Goal: Obtain resource: Download file/media

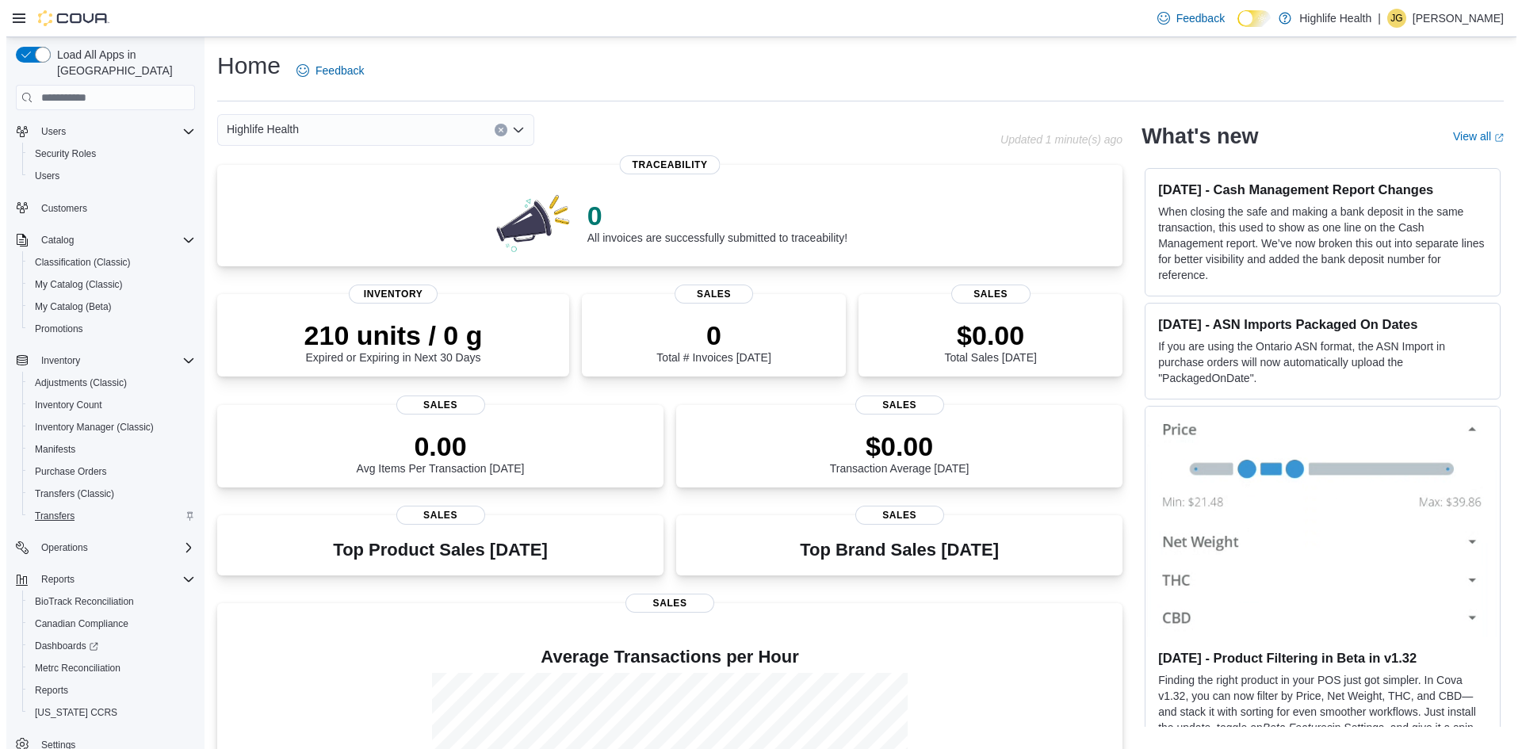
scroll to position [50, 0]
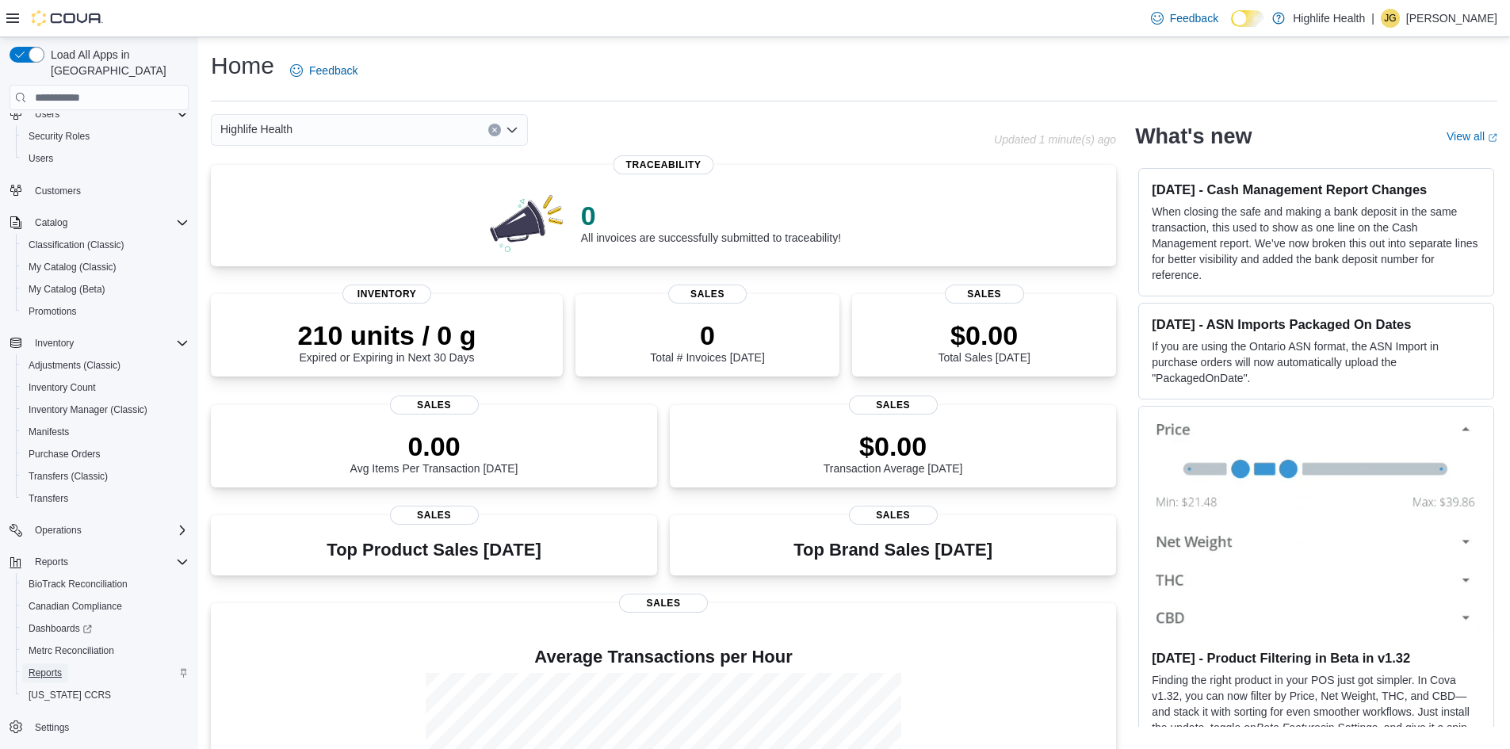
click at [36, 667] on span "Reports" at bounding box center [45, 673] width 33 height 13
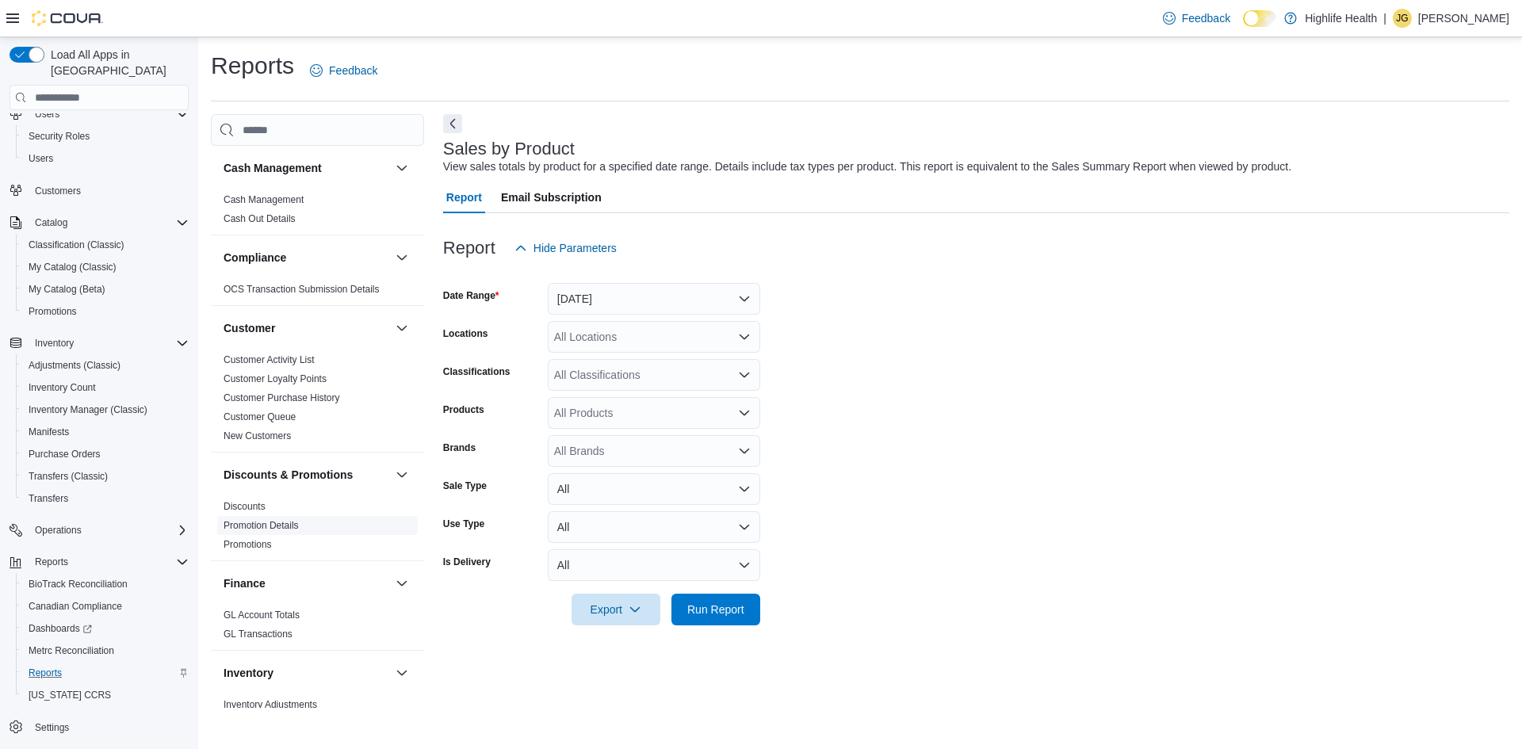
scroll to position [476, 0]
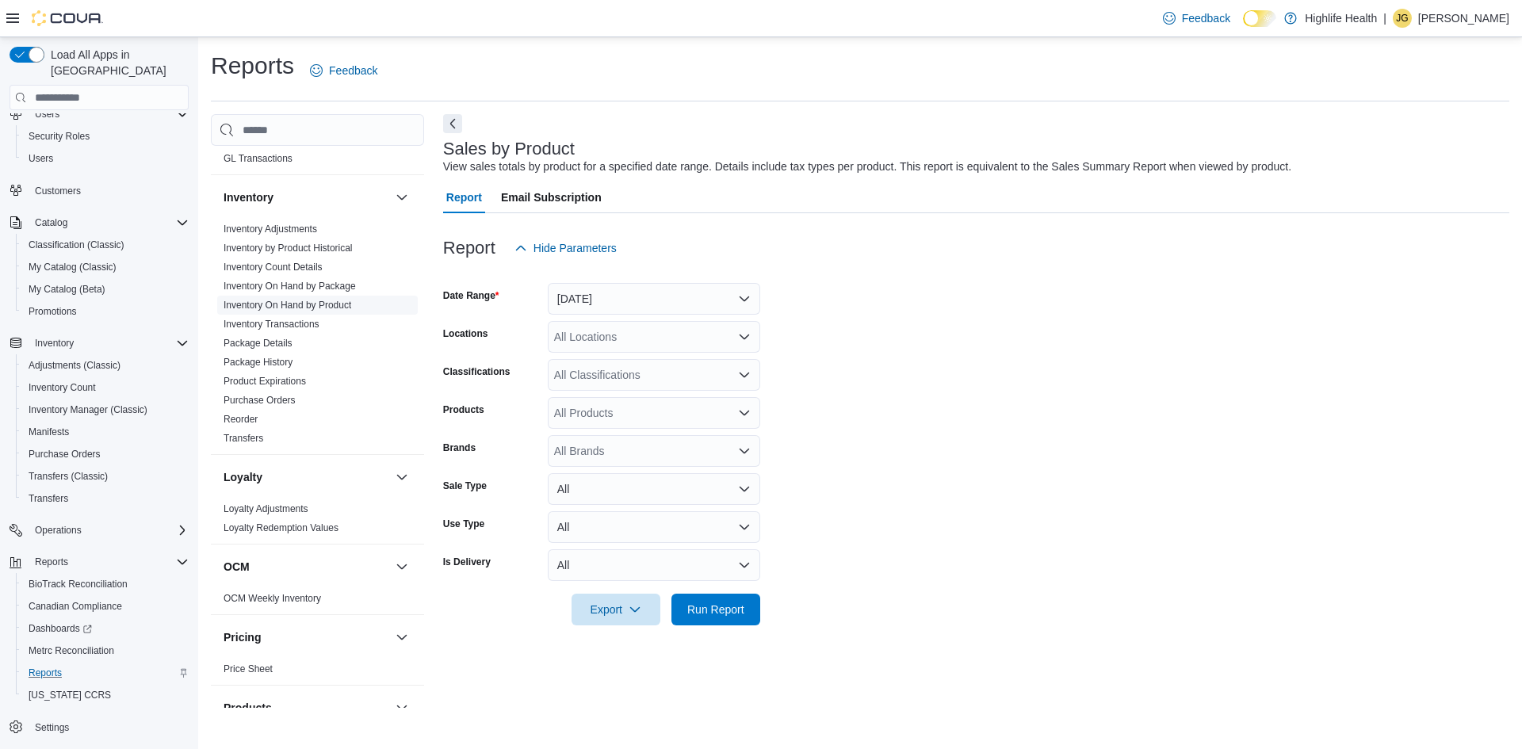
click at [331, 297] on span "Inventory On Hand by Product" at bounding box center [317, 305] width 201 height 19
click at [279, 300] on link "Inventory On Hand by Product" at bounding box center [288, 305] width 128 height 11
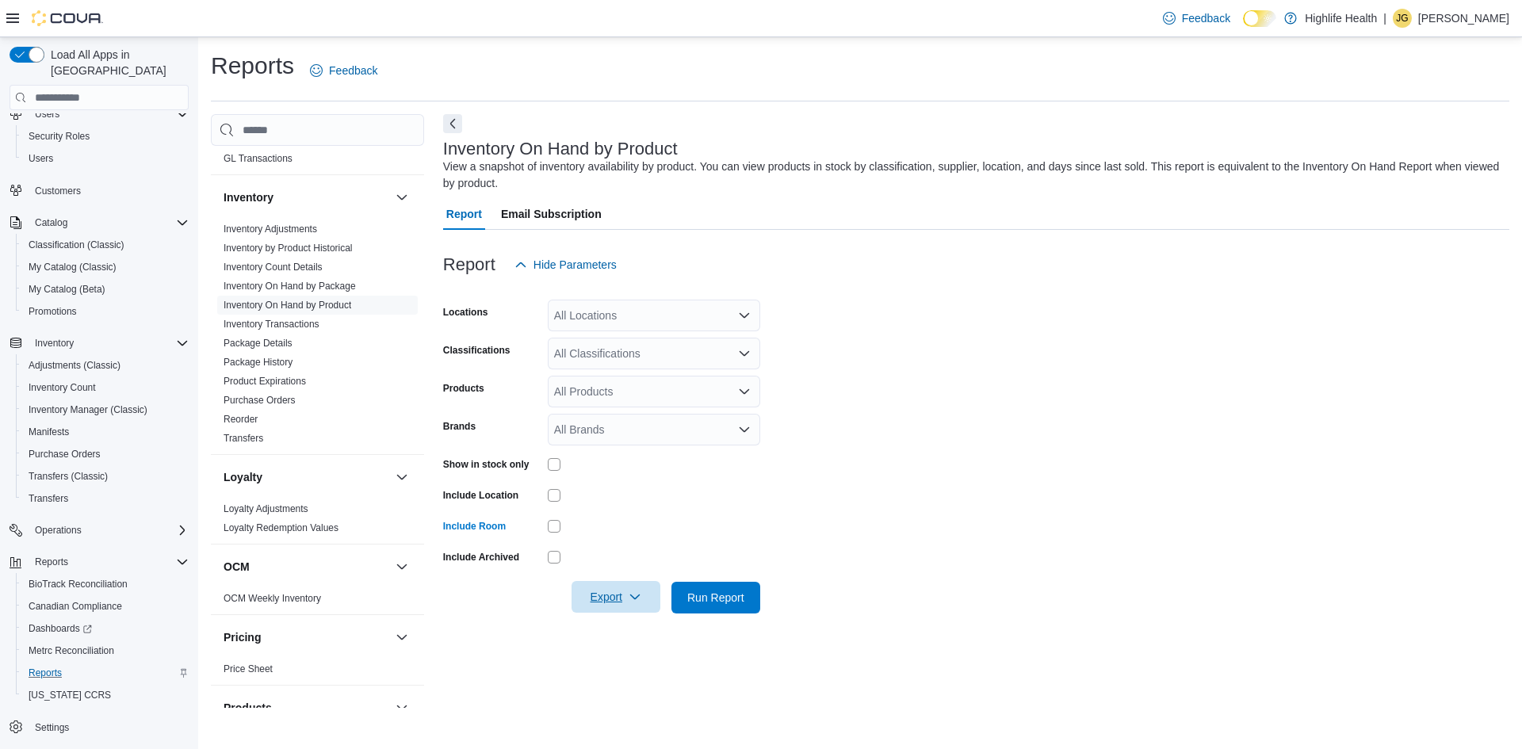
click at [601, 605] on span "Export" at bounding box center [616, 597] width 70 height 32
click at [605, 637] on button "Export to Excel" at bounding box center [618, 630] width 90 height 32
click at [298, 602] on link "OCM Weekly Inventory" at bounding box center [273, 598] width 98 height 11
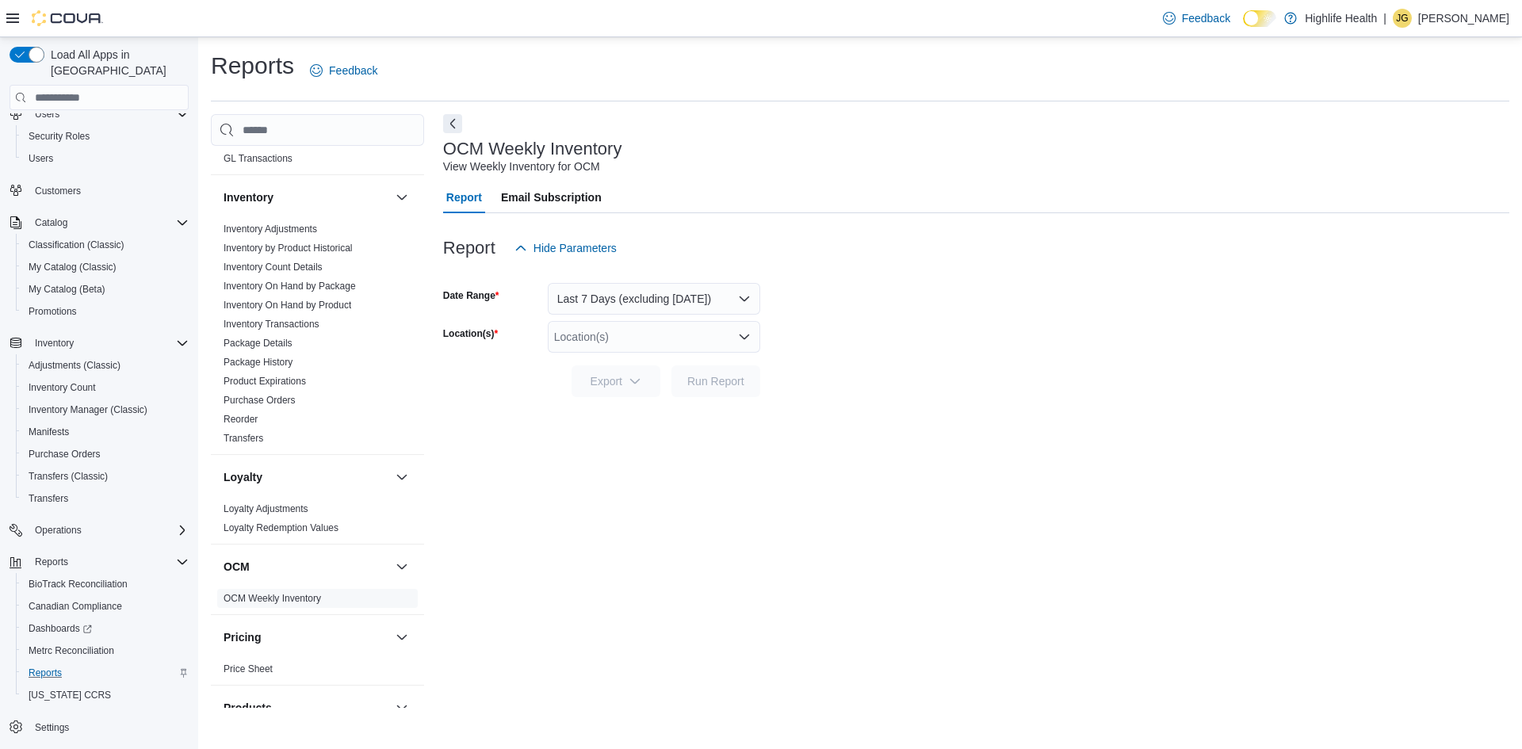
click at [665, 342] on div "Location(s)" at bounding box center [654, 337] width 212 height 32
click at [641, 388] on span "[STREET_ADDRESS][DEMOGRAPHIC_DATA]" at bounding box center [699, 387] width 234 height 16
click at [630, 384] on icon "button" at bounding box center [635, 380] width 13 height 13
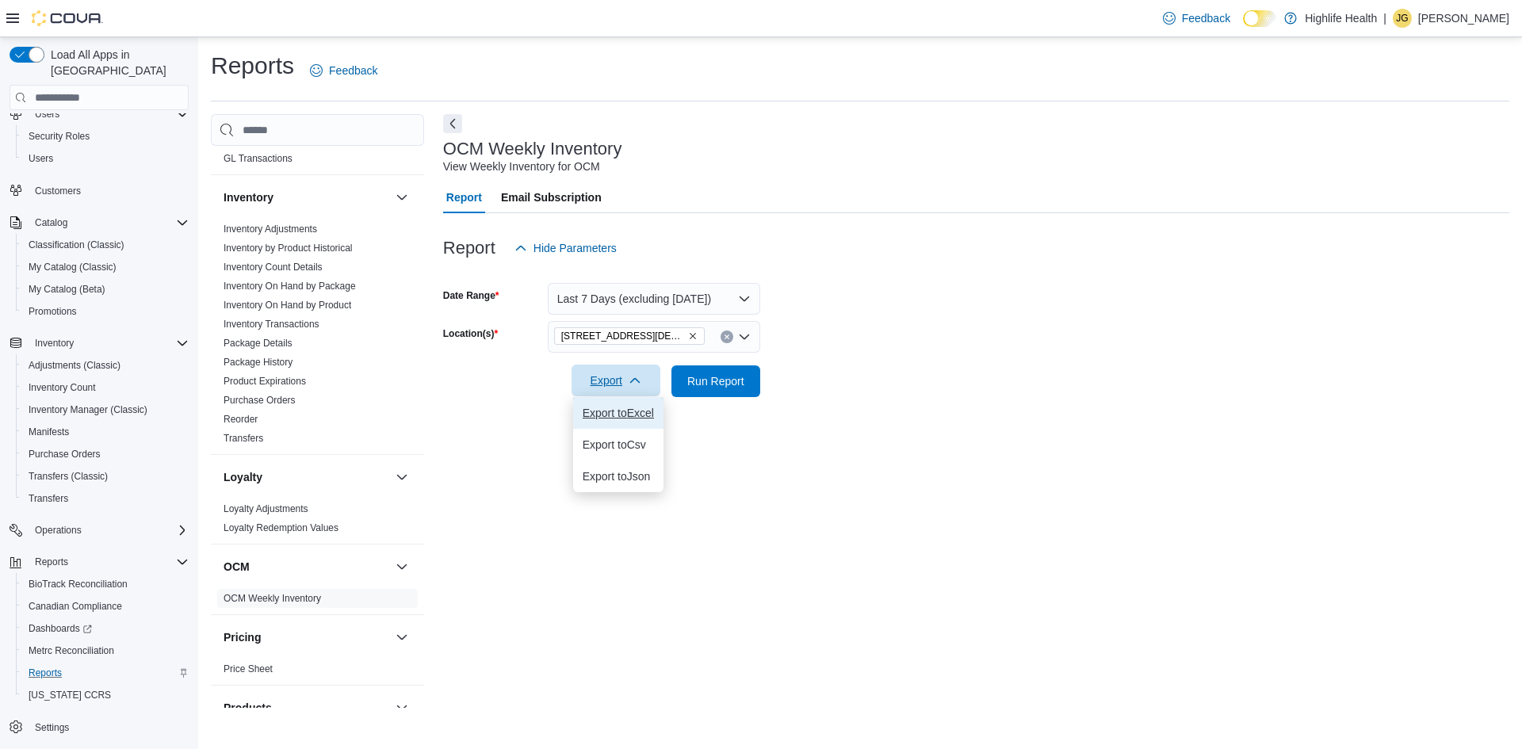
click at [623, 415] on span "Export to Excel" at bounding box center [618, 413] width 71 height 13
